Goal: Task Accomplishment & Management: Complete application form

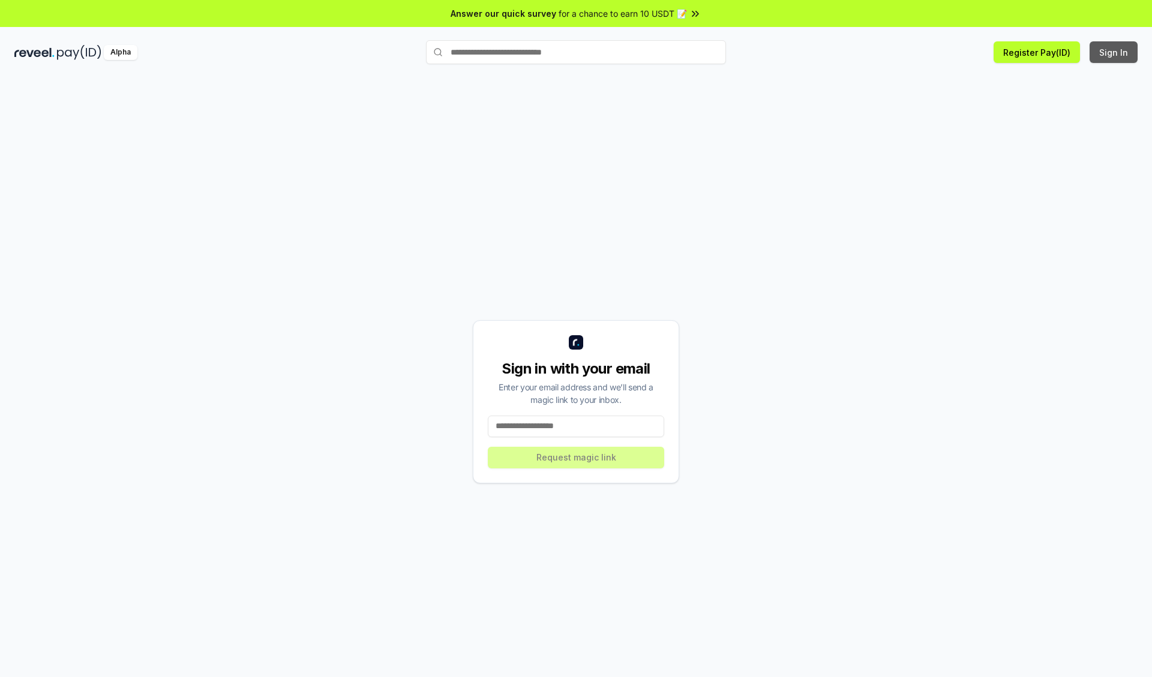
click at [1114, 52] on button "Sign In" at bounding box center [1113, 52] width 48 height 22
type input "**********"
click at [576, 457] on button "Request magic link" at bounding box center [576, 458] width 176 height 22
